Goal: Task Accomplishment & Management: Use online tool/utility

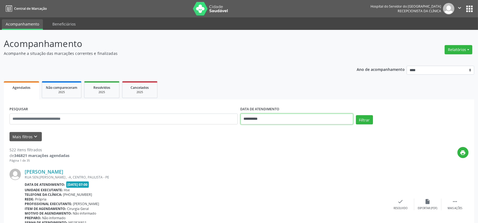
click at [297, 115] on input "**********" at bounding box center [297, 119] width 113 height 11
click at [266, 145] on span "2" at bounding box center [270, 147] width 11 height 11
type input "**********"
click at [33, 139] on icon "keyboard_arrow_down" at bounding box center [36, 137] width 6 height 6
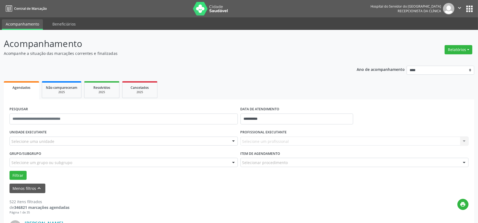
click at [99, 137] on div "Selecione uma unidade" at bounding box center [124, 141] width 228 height 9
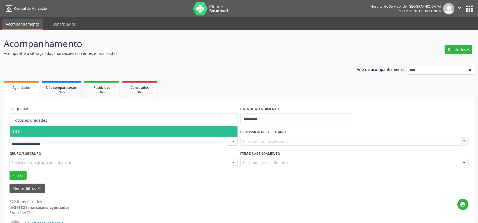
click at [61, 132] on span "Hse" at bounding box center [124, 131] width 228 height 11
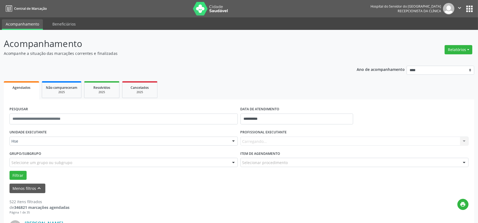
click at [289, 140] on div "Carregando... Nenhum resultado encontrado para: " " Não há nenhuma opção para s…" at bounding box center [355, 141] width 228 height 9
click at [289, 139] on div "Carregando... Nenhum resultado encontrado para: " " Não há nenhuma opção para s…" at bounding box center [355, 141] width 228 height 9
click at [455, 53] on button "Relatórios" at bounding box center [459, 49] width 28 height 9
click at [441, 59] on link "Agendamentos" at bounding box center [443, 61] width 58 height 8
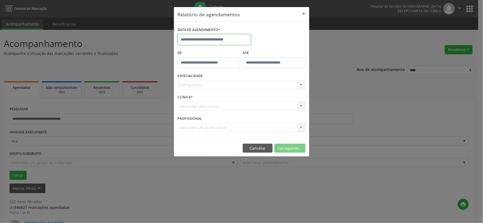
click at [215, 37] on input "text" at bounding box center [214, 39] width 73 height 11
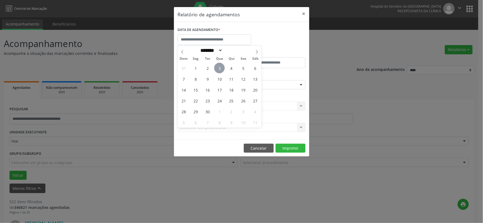
click at [220, 72] on span "3" at bounding box center [219, 68] width 11 height 11
type input "**********"
click at [220, 72] on span "3" at bounding box center [219, 68] width 11 height 11
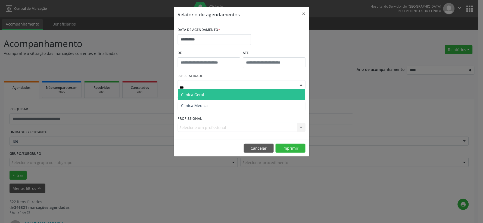
type input "****"
click at [192, 96] on span "Clinica Geral" at bounding box center [192, 94] width 23 height 5
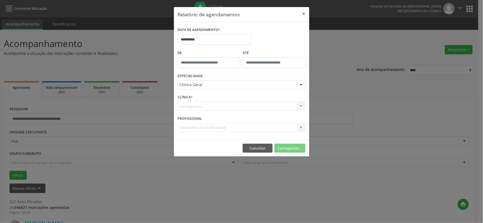
click at [194, 107] on div "Carregando... Nenhum resultado encontrado para: " " Não há nenhuma opção para s…" at bounding box center [242, 106] width 128 height 9
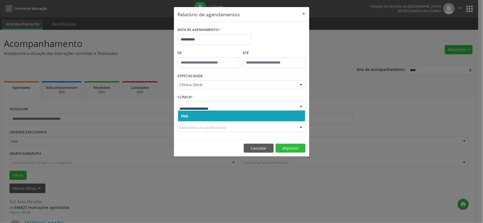
click at [192, 115] on span "Hse" at bounding box center [241, 116] width 127 height 11
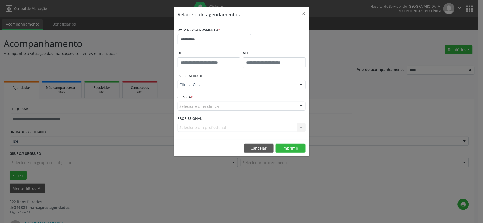
click at [192, 112] on div "CLÍNICA * Selecione uma clínica Hse Nenhum resultado encontrado para: " " Não h…" at bounding box center [241, 103] width 130 height 21
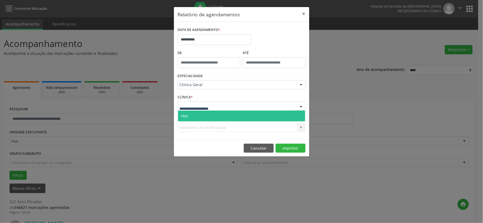
click at [188, 115] on span "Hse" at bounding box center [241, 116] width 127 height 11
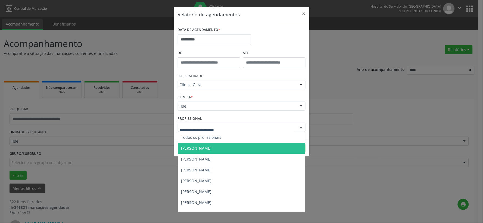
click at [202, 143] on span "[PERSON_NAME]" at bounding box center [241, 148] width 127 height 11
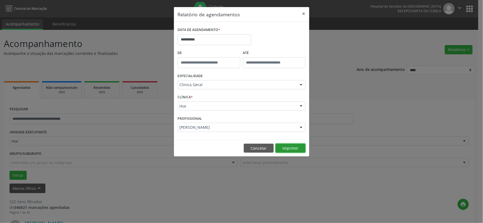
click at [299, 151] on button "Imprimir" at bounding box center [290, 148] width 30 height 9
